Goal: Information Seeking & Learning: Check status

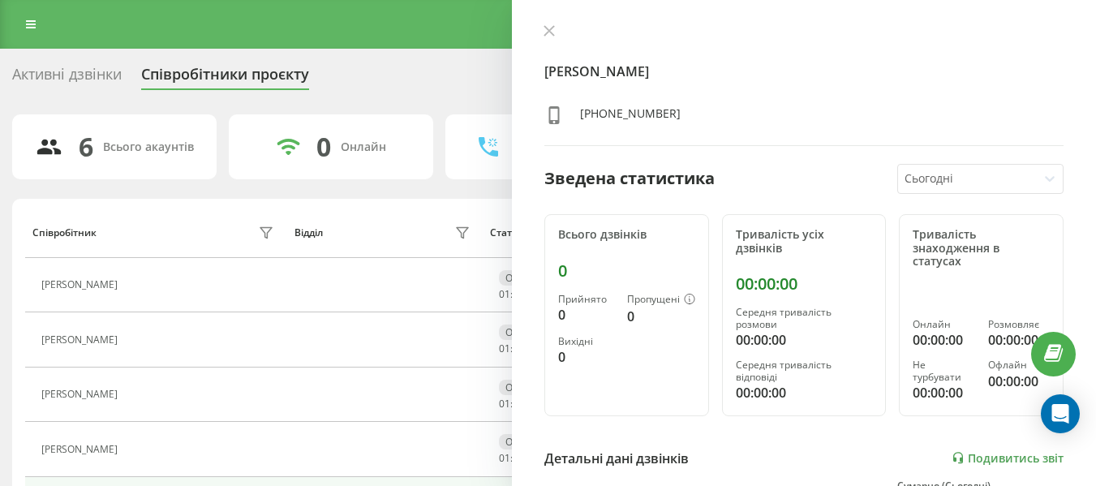
scroll to position [324, 0]
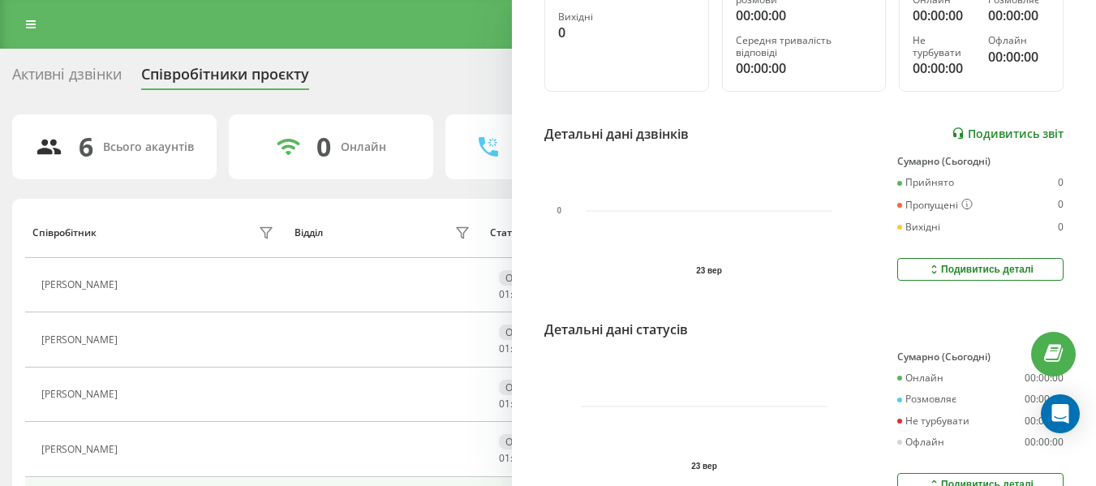
click at [990, 138] on link "Подивитись звіт" at bounding box center [1007, 134] width 112 height 14
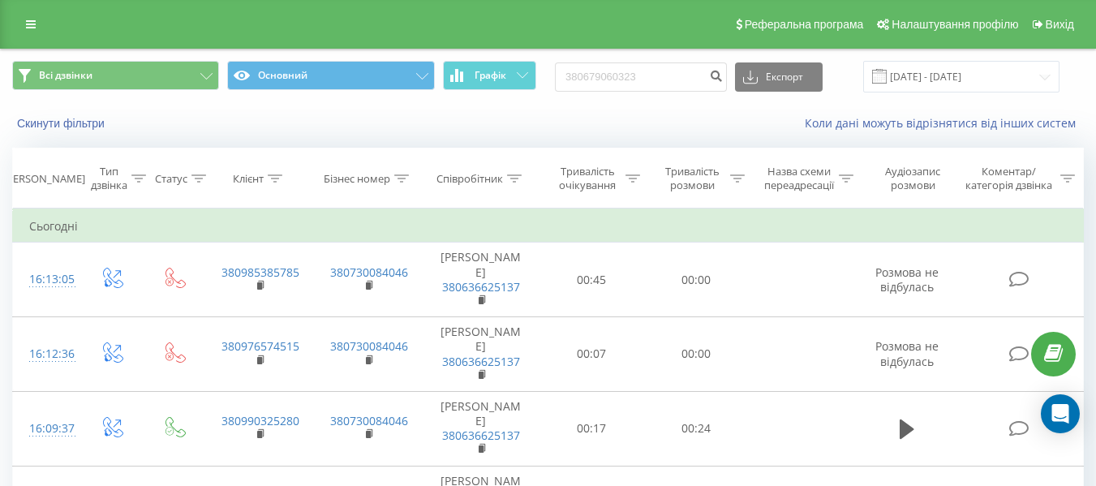
type input "380679060323"
